Goal: Check status

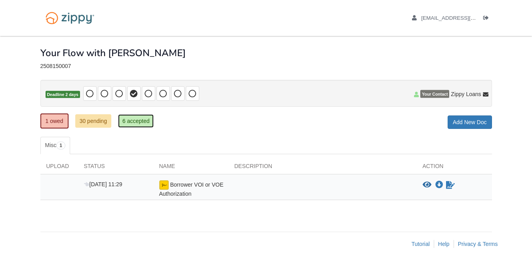
click at [141, 123] on link "6 accepted" at bounding box center [136, 120] width 36 height 13
